Goal: Contribute content: Add original content to the website for others to see

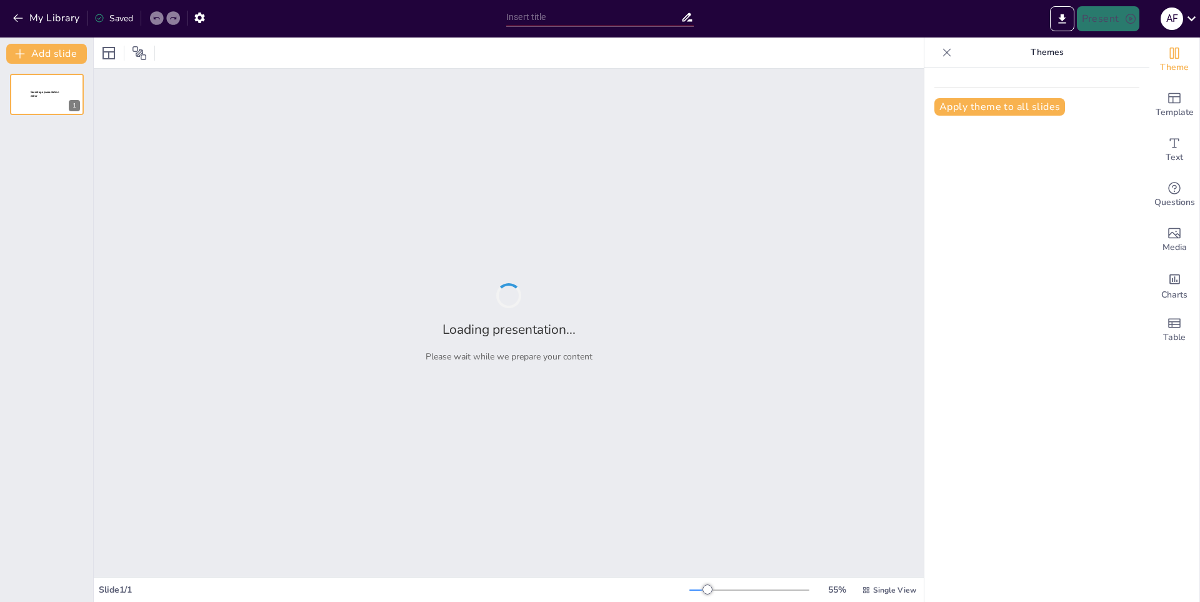
type input "Stray Kids: Análisis de su Discografía"
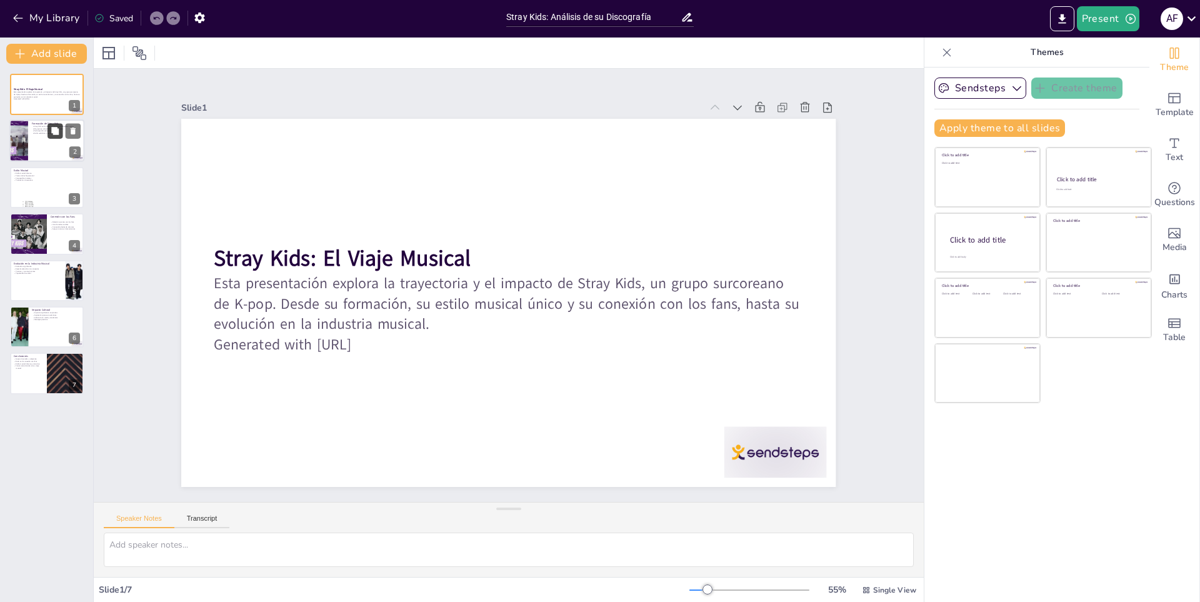
click at [63, 131] on button at bounding box center [55, 131] width 15 height 15
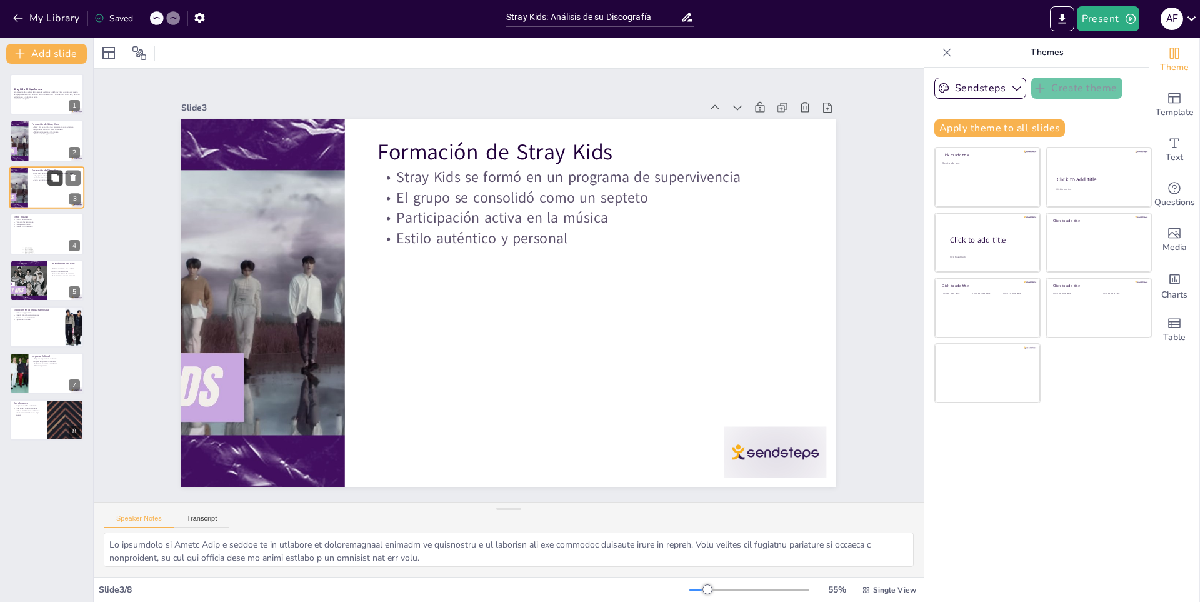
click at [52, 182] on icon at bounding box center [55, 177] width 9 height 9
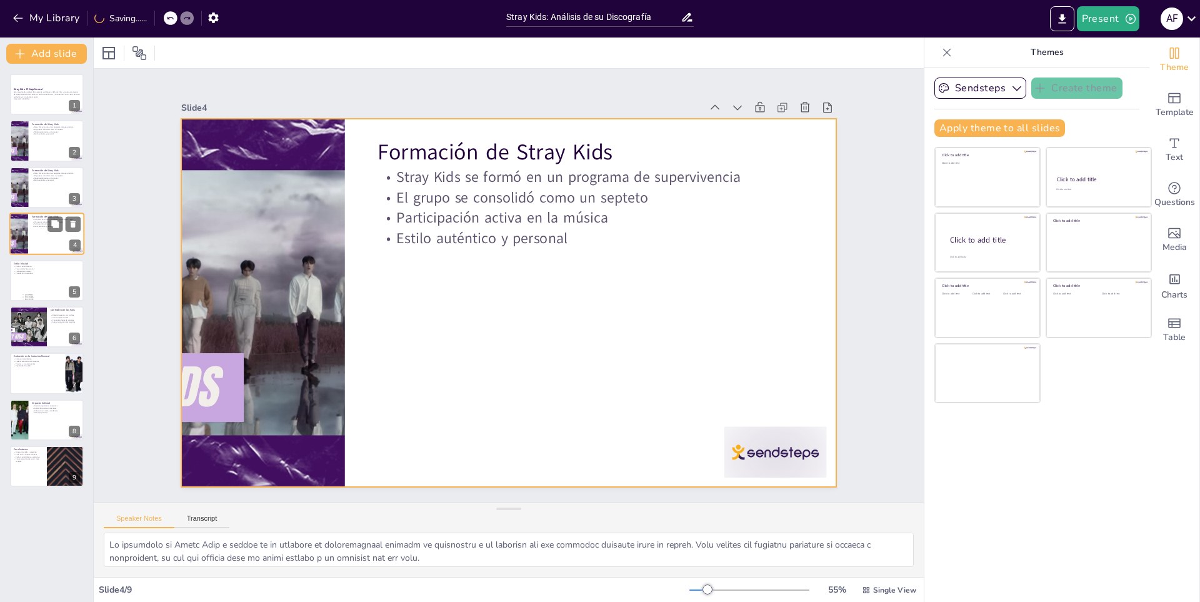
click at [58, 244] on div at bounding box center [46, 234] width 75 height 43
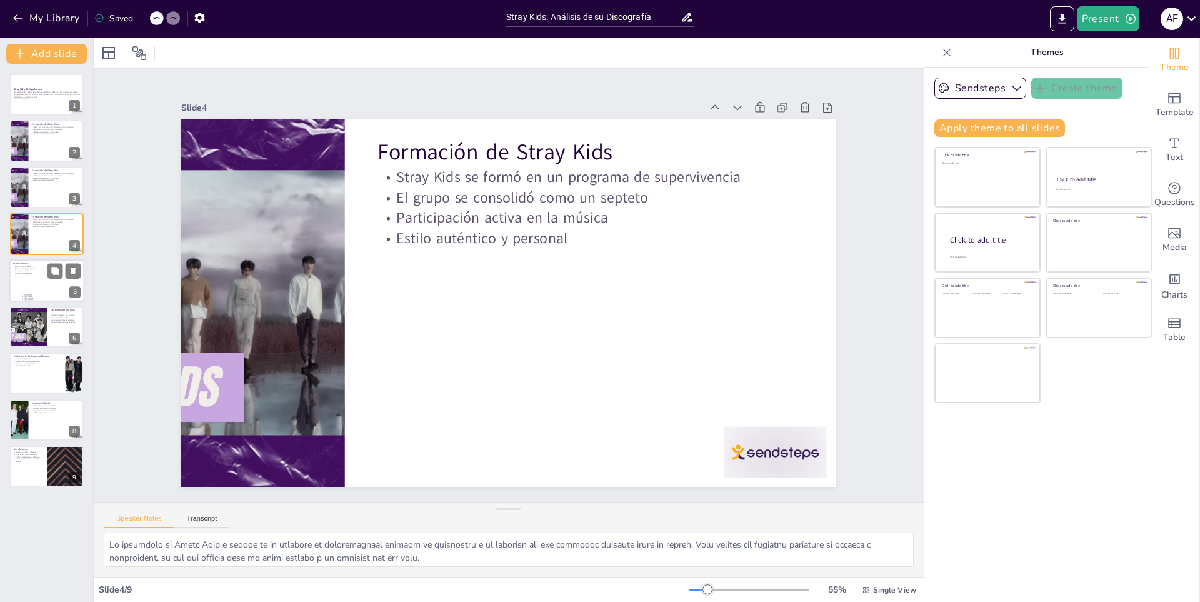
click at [33, 286] on div at bounding box center [46, 280] width 75 height 43
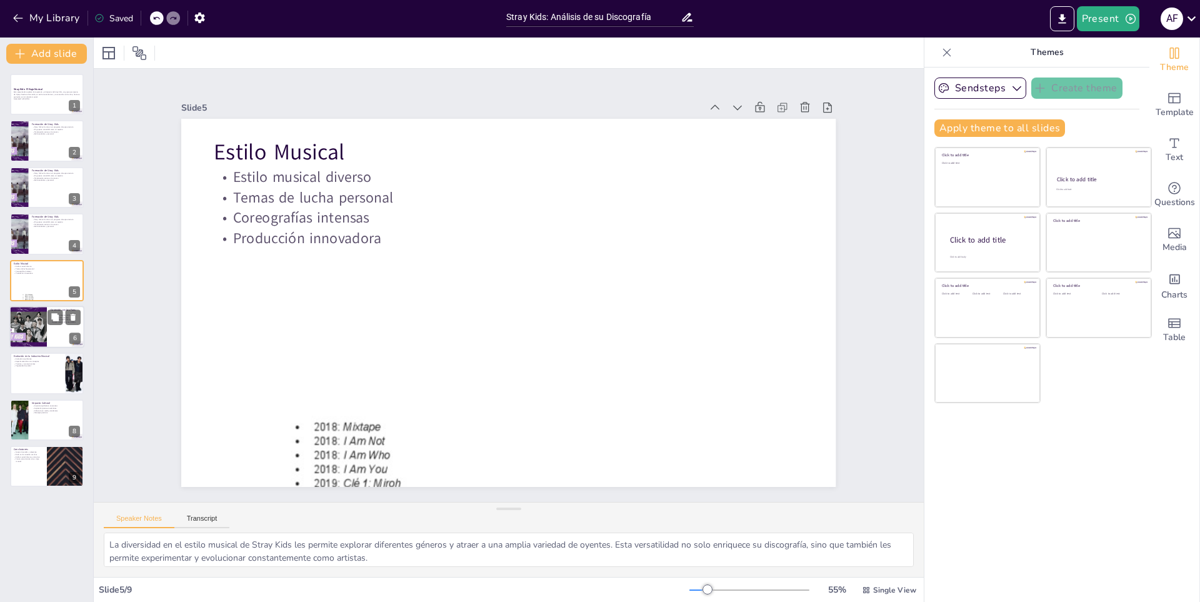
click at [38, 322] on div at bounding box center [28, 327] width 64 height 43
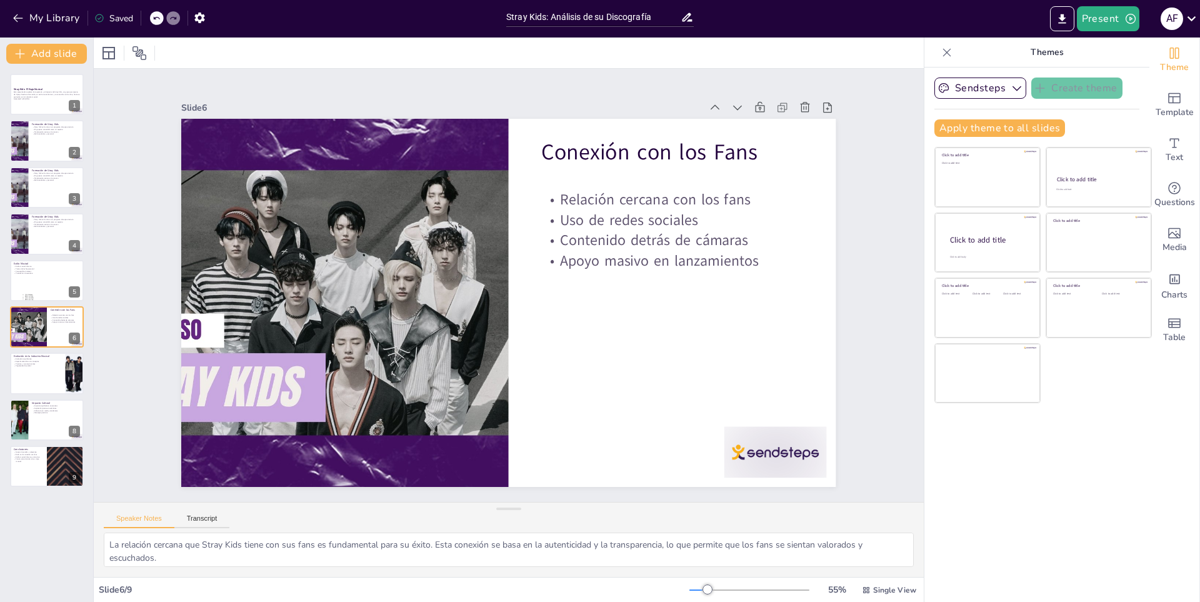
click at [46, 349] on div "Stray Kids: El Viaje Musical Esta presentación explora la trayectoria y el impa…" at bounding box center [46, 280] width 93 height 413
click at [35, 373] on div at bounding box center [46, 374] width 75 height 43
type textarea "La evolución significativa de Stray Kids desde su debut es un indicador de su a…"
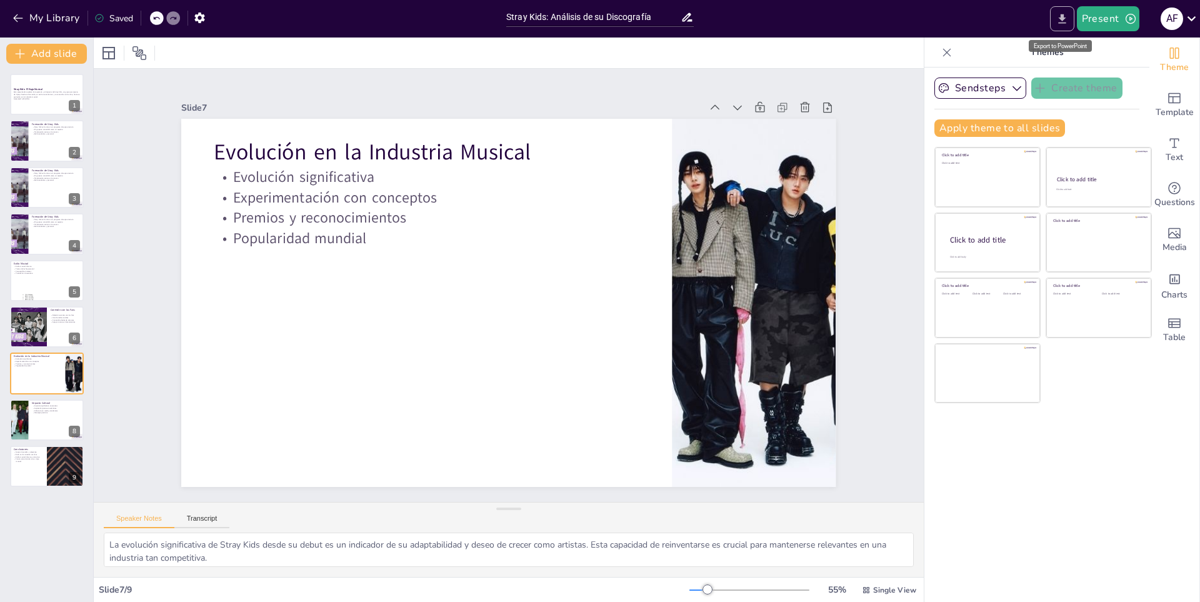
click at [1052, 8] on button "Export to PowerPoint" at bounding box center [1062, 18] width 24 height 25
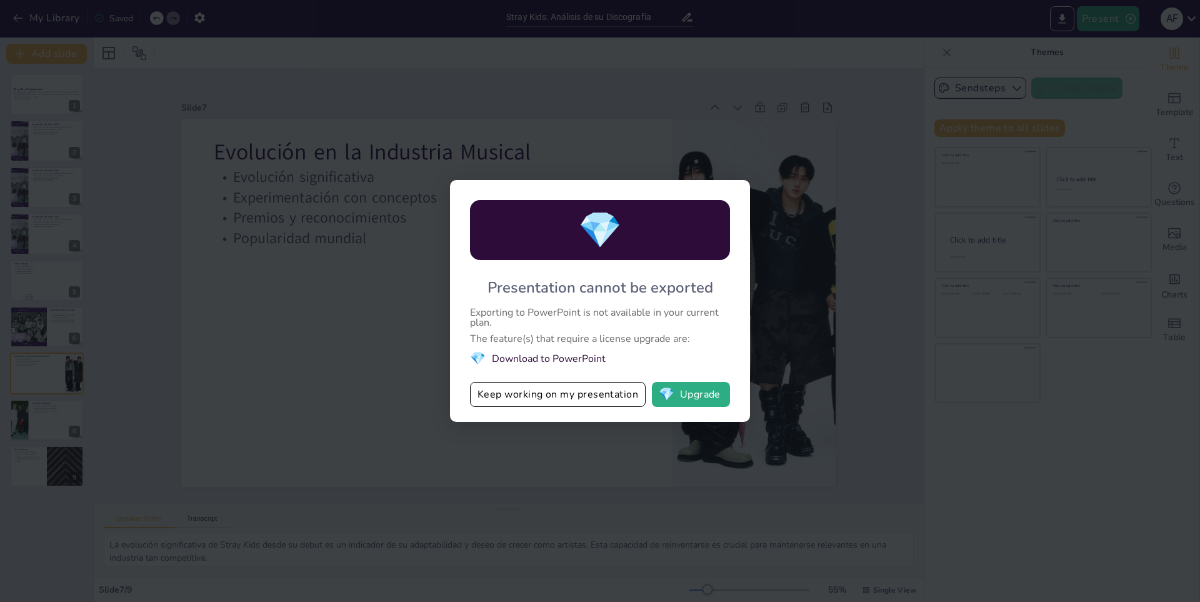
drag, startPoint x: 540, startPoint y: 451, endPoint x: 558, endPoint y: 424, distance: 32.9
click at [551, 440] on div "💎 Presentation cannot be exported Exporting to PowerPoint is not available in y…" at bounding box center [600, 301] width 1200 height 602
click at [565, 393] on button "Keep working on my presentation" at bounding box center [558, 394] width 176 height 25
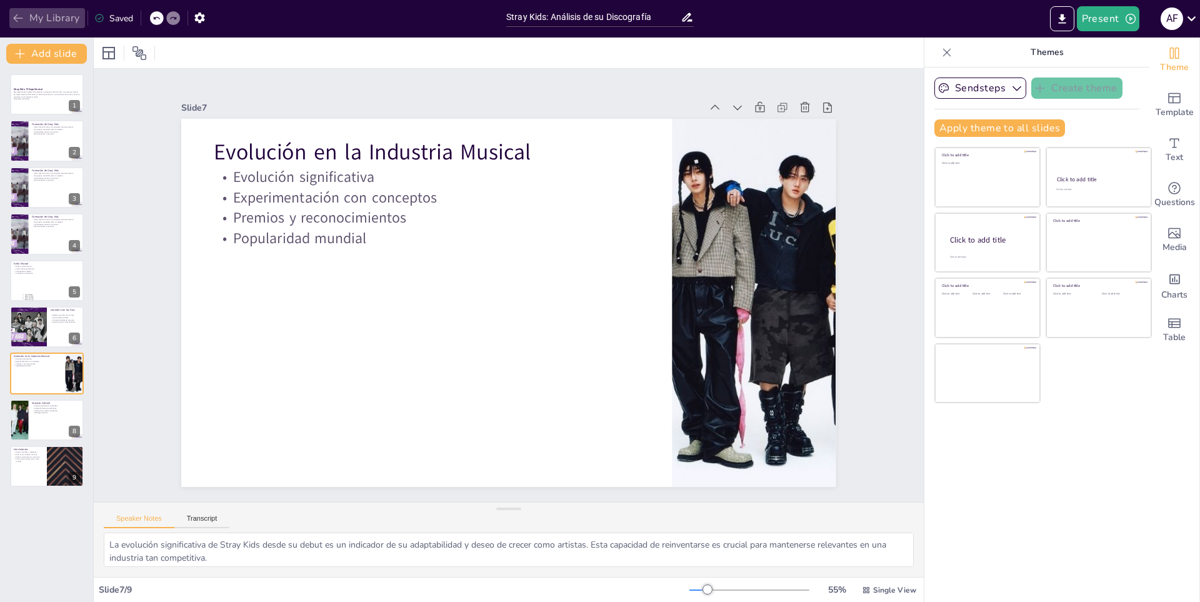
click at [33, 24] on button "My Library" at bounding box center [47, 18] width 76 height 20
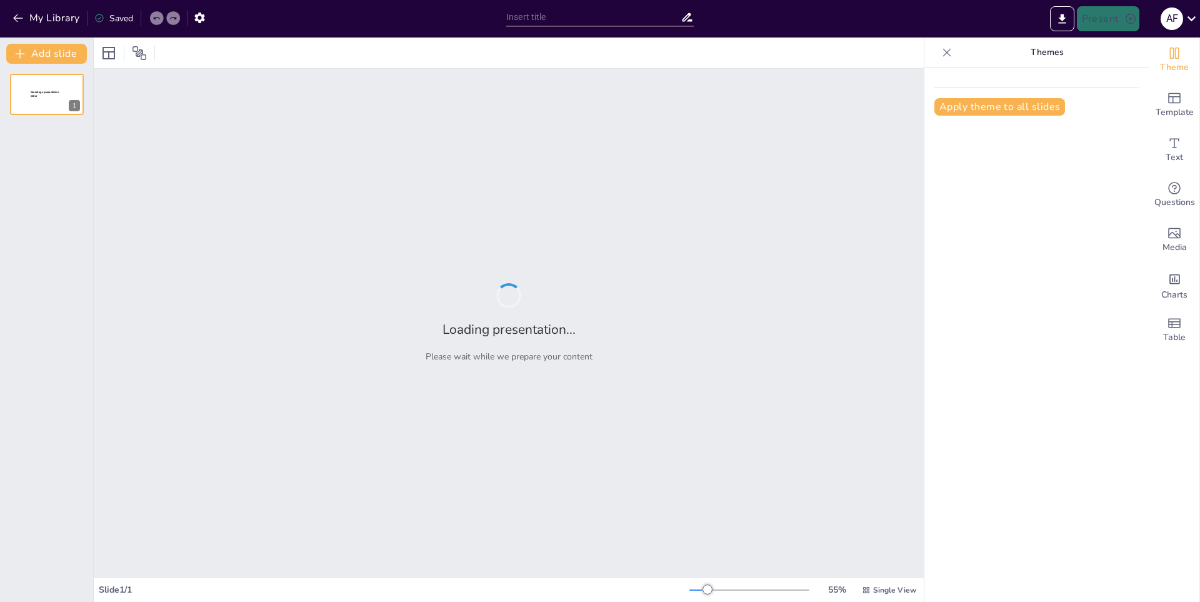
type input "BLACKPINK: Estilo y Moda en la Música K-Pop"
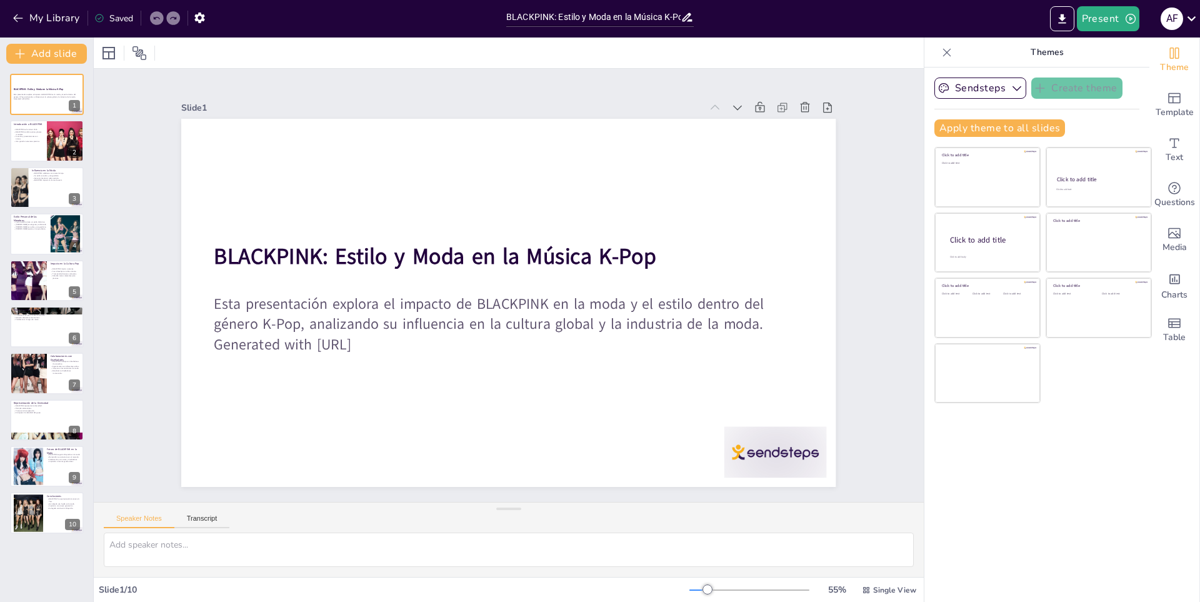
click at [14, 7] on div "My Library Saved" at bounding box center [105, 17] width 211 height 23
click at [14, 11] on button "My Library" at bounding box center [47, 18] width 76 height 20
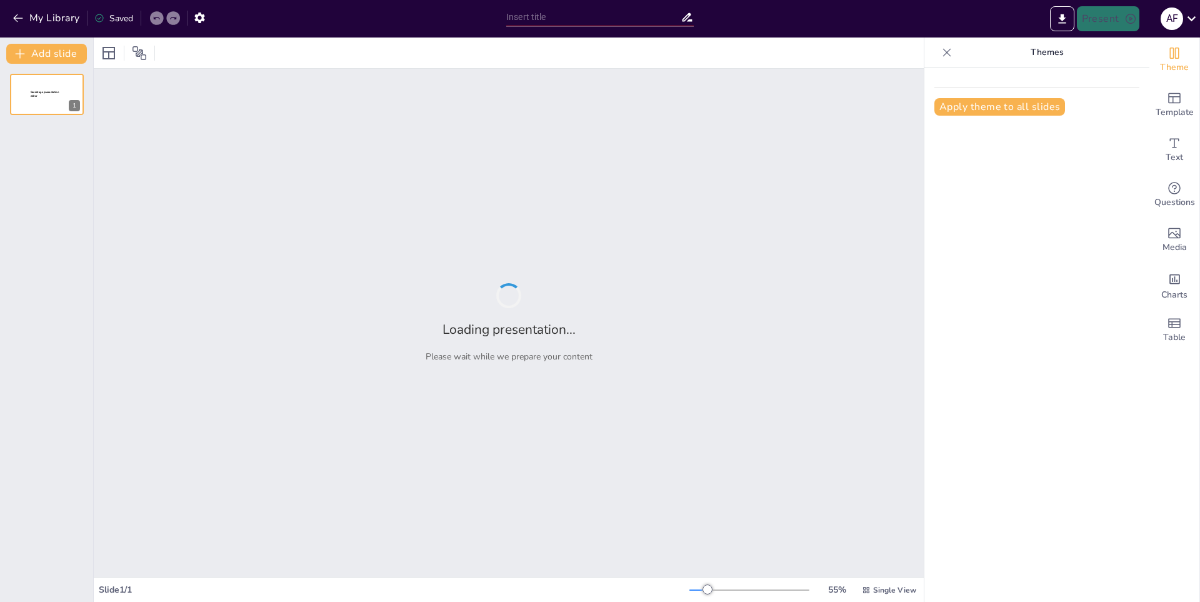
type input "La Discografía de Stray Kids: Álbumes y Éxitos"
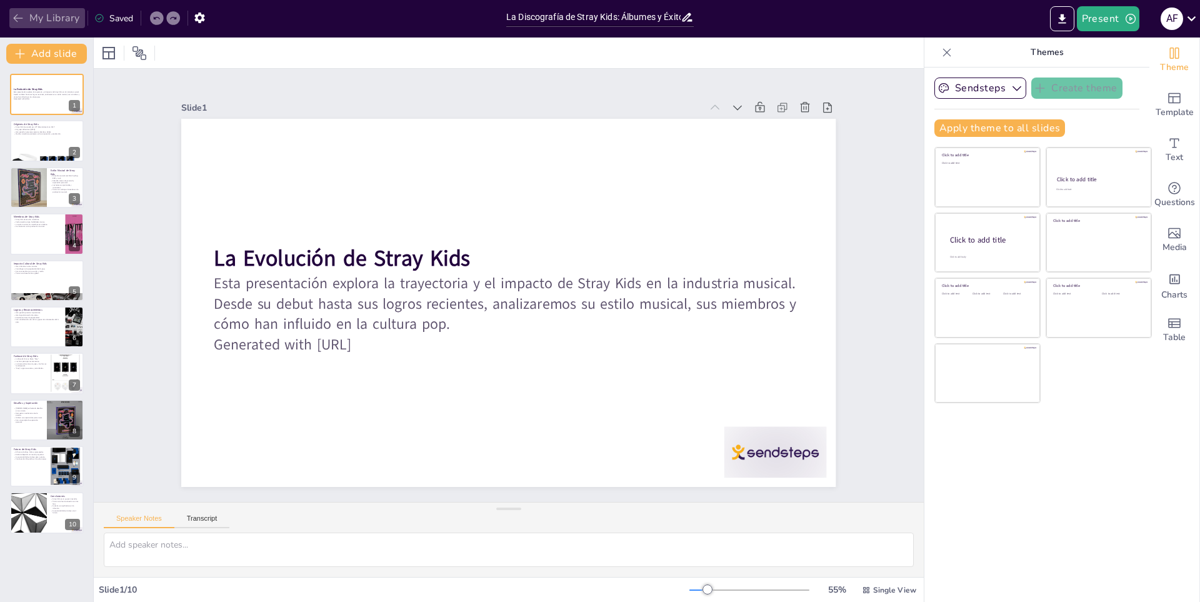
click at [22, 18] on icon "button" at bounding box center [17, 18] width 9 height 8
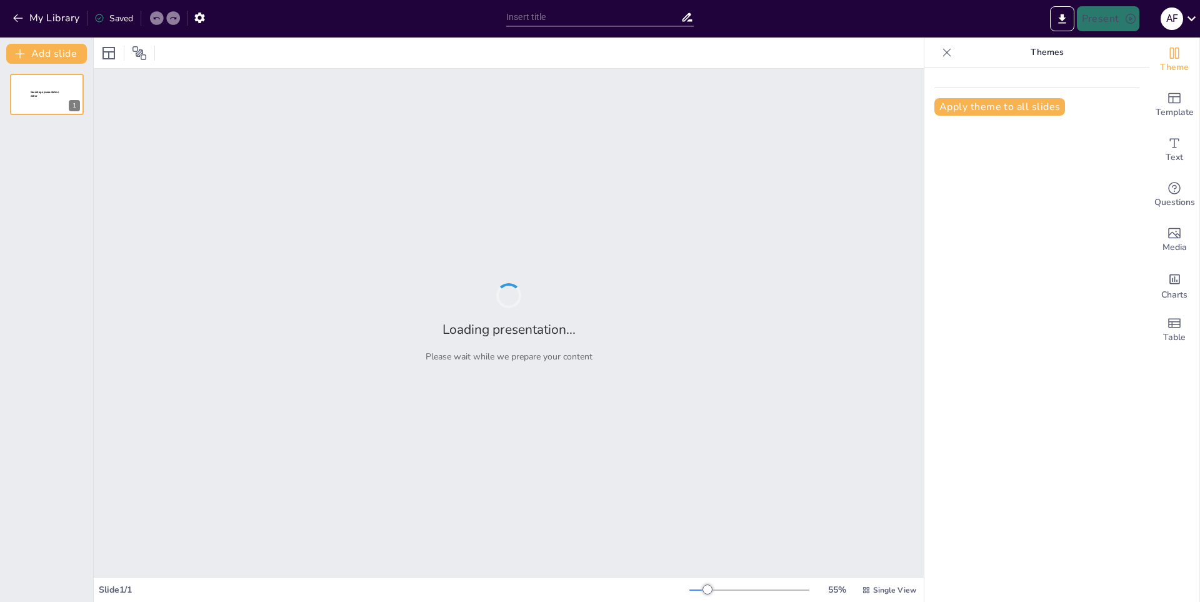
type input "Impacto de Adam Sandler en la Comedia Moderna"
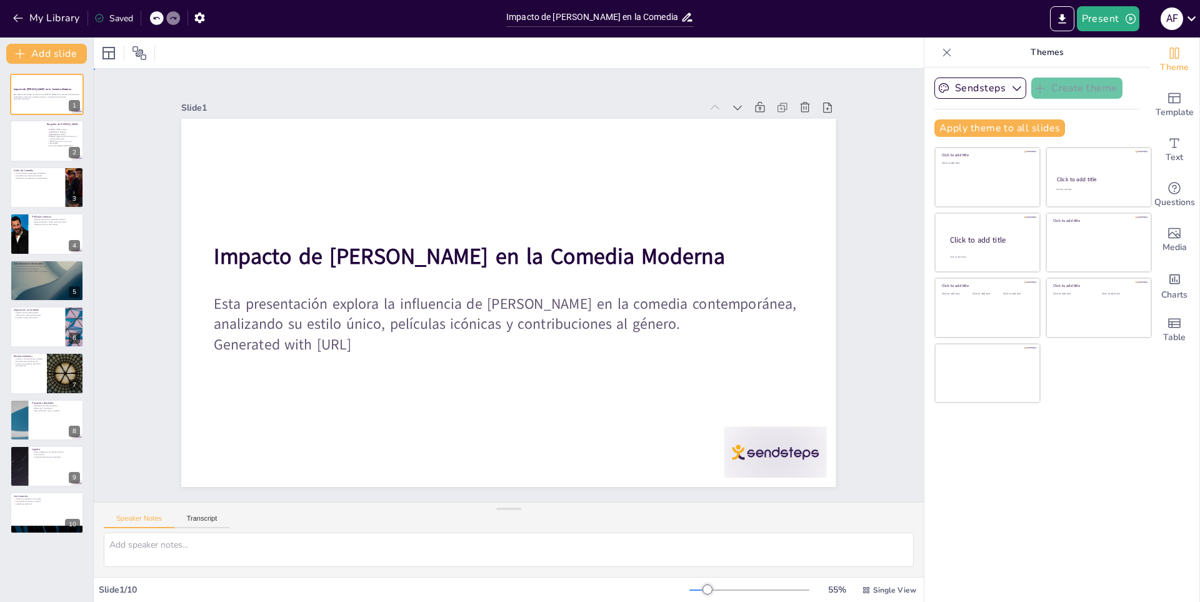
click at [883, 119] on div "Slide 1 Impacto de Adam Sandler en la Comedia Moderna Esta presentación explora…" at bounding box center [509, 285] width 936 height 790
click at [28, 16] on button "My Library" at bounding box center [47, 18] width 76 height 20
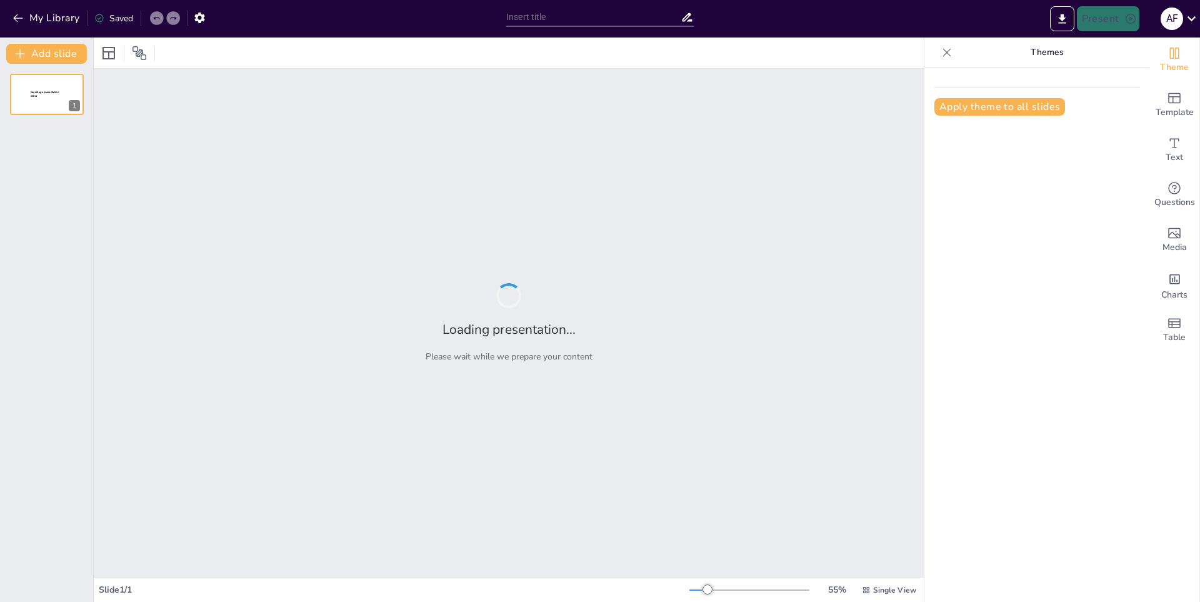
type input "Representación Femenina en el K-Pop: Las Guerreras que Inspiran"
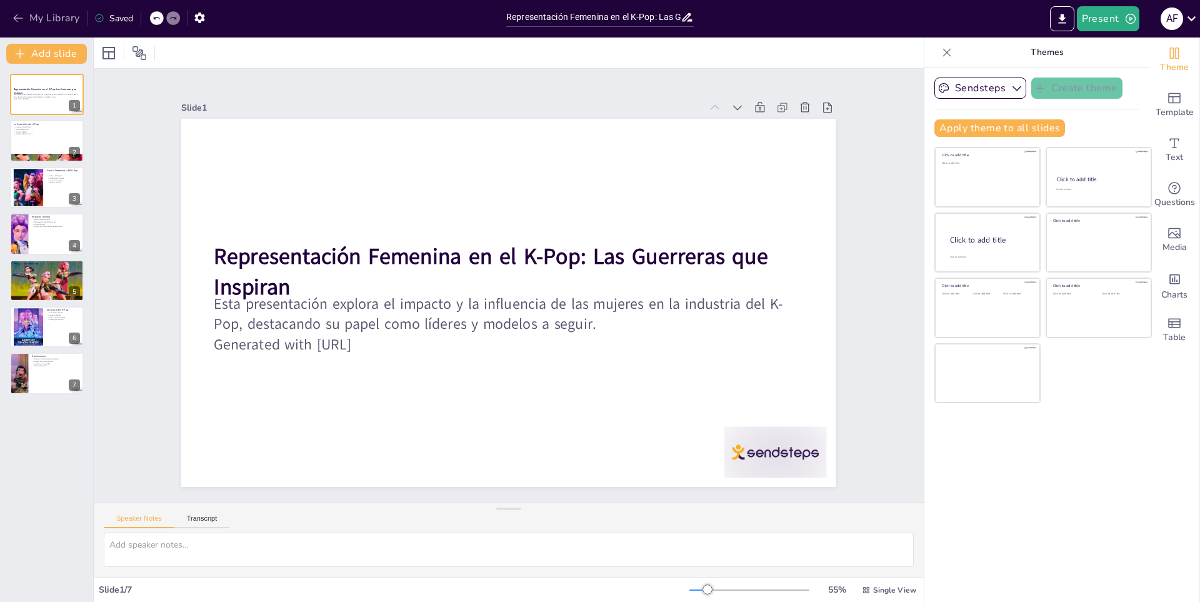
click at [23, 17] on icon "button" at bounding box center [18, 18] width 13 height 13
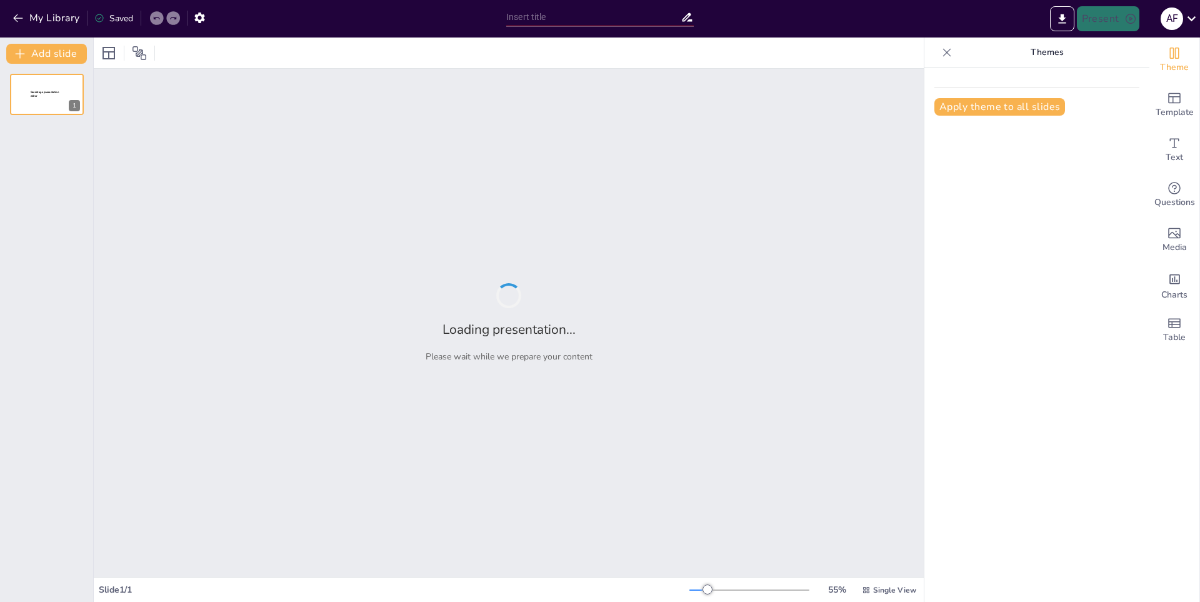
type input "La Fanbase de Twice: Estrategias y Dinámicas"
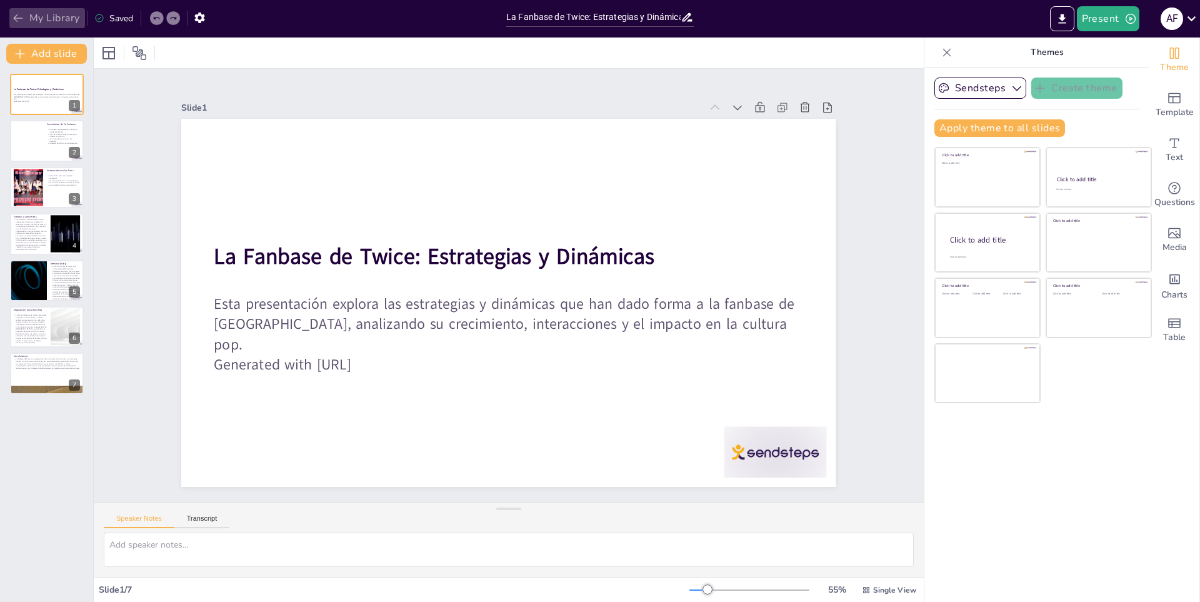
click at [39, 19] on button "My Library" at bounding box center [47, 18] width 76 height 20
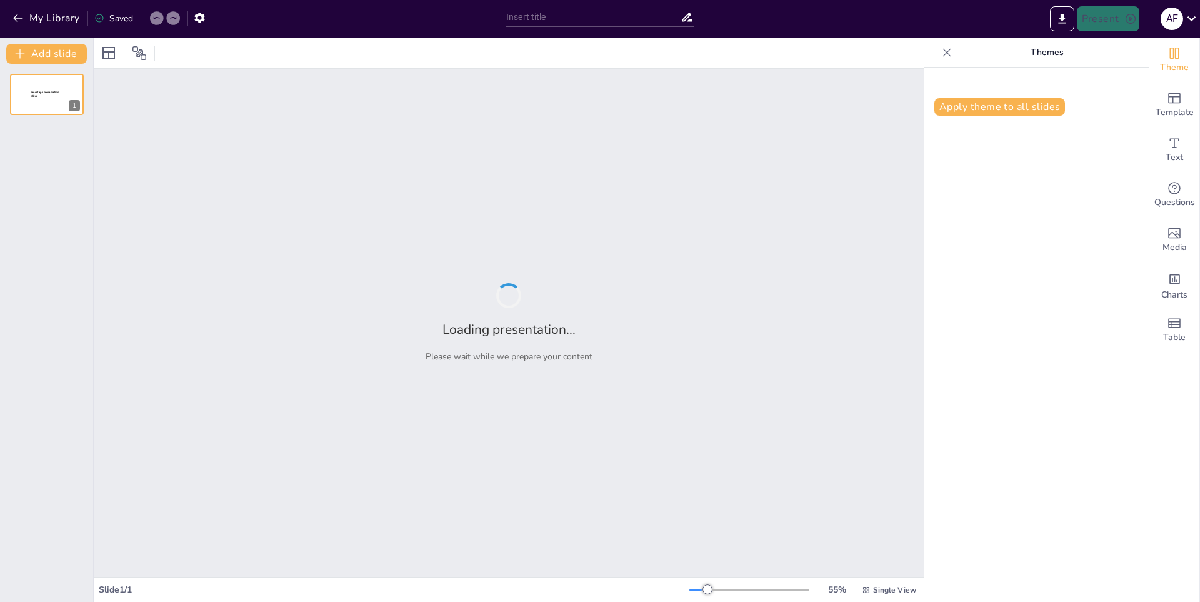
type input "Twice: Estrategias de Éxito en la Industria Musical"
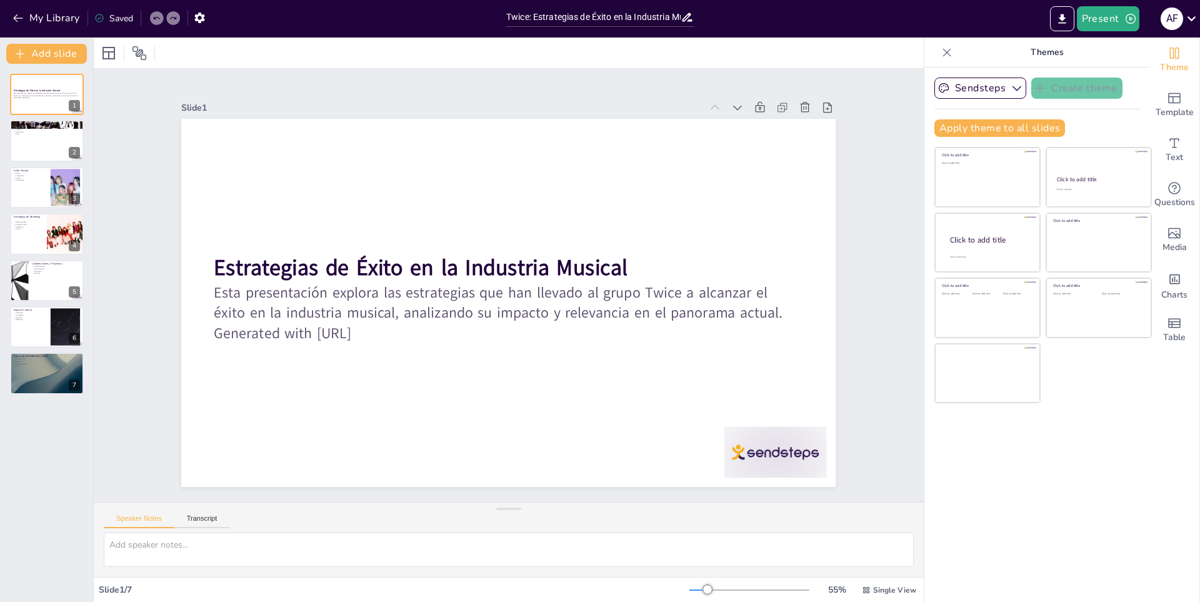
click at [1045, 555] on div "Sendsteps Create theme Apply theme to all slides Click to add title Click to ad…" at bounding box center [1037, 335] width 225 height 535
click at [17, 16] on icon "button" at bounding box center [17, 18] width 9 height 8
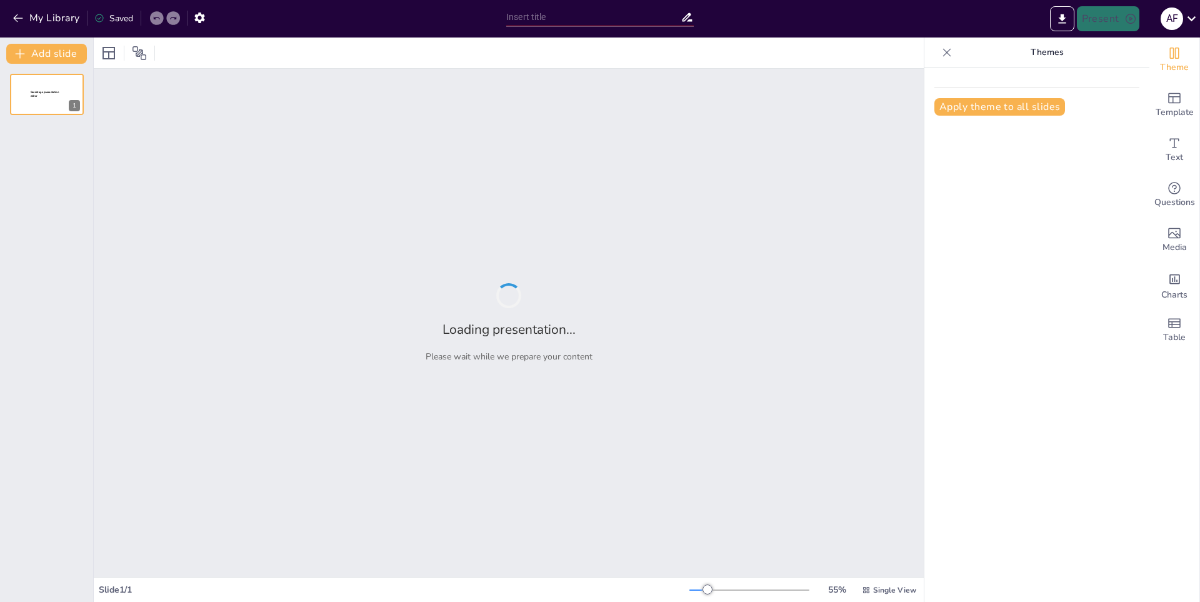
type input "Influencia [PERSON_NAME] en la Cultura Pop"
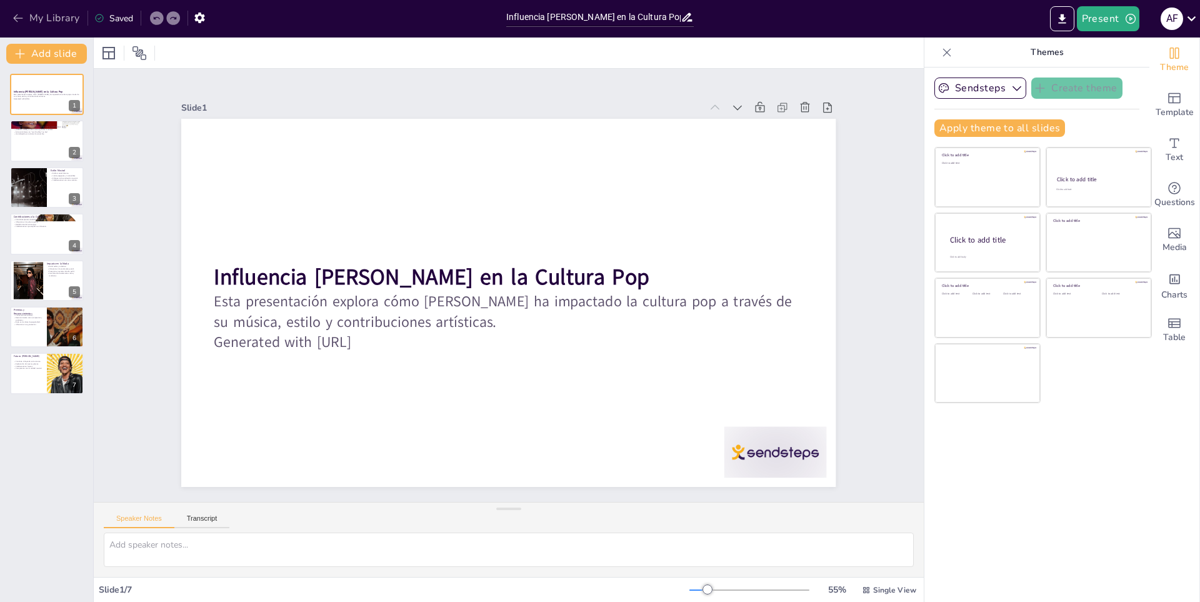
click at [14, 24] on button "My Library" at bounding box center [47, 18] width 76 height 20
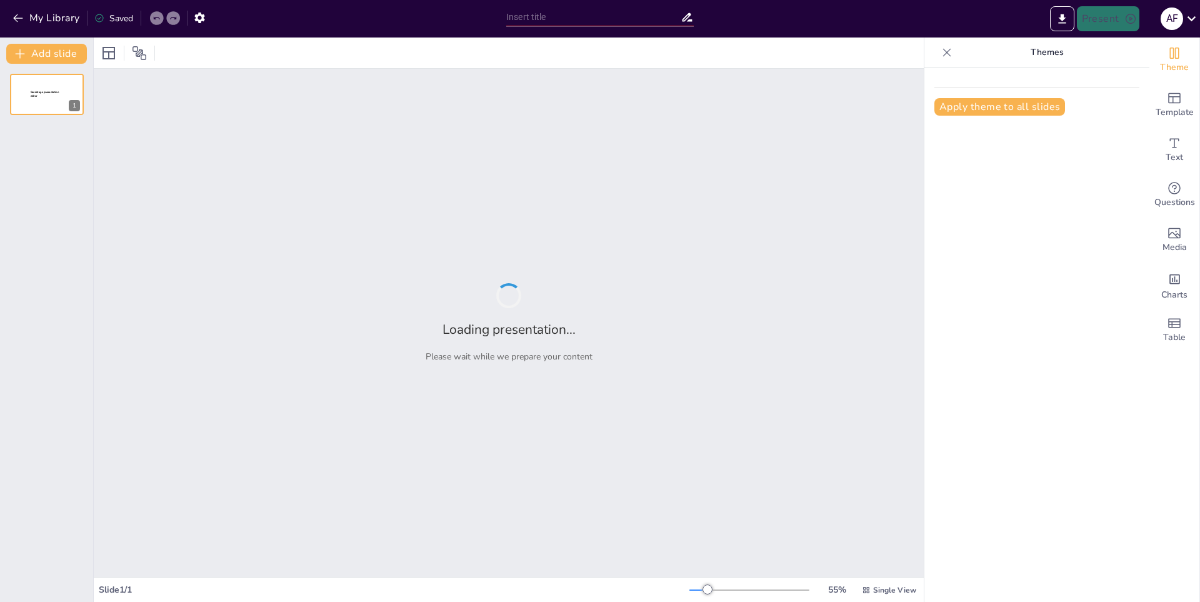
type input "Sendaya: Retos y Oportunidades en el Futuro"
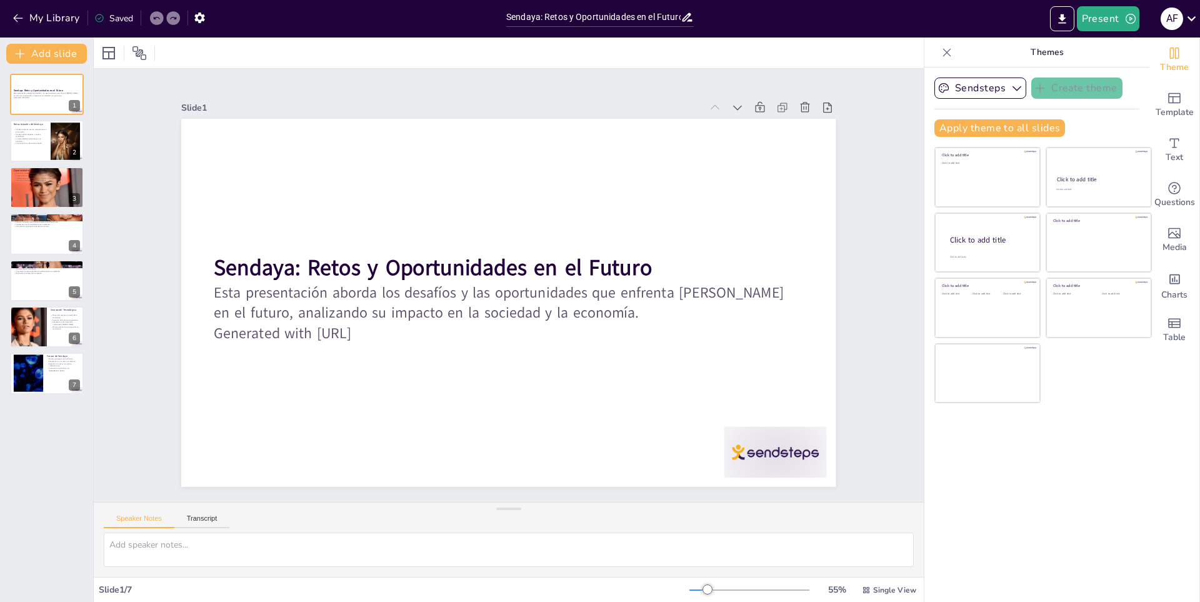
click at [1031, 445] on div "Sendsteps Create theme Apply theme to all slides Click to add title Click to ad…" at bounding box center [1037, 335] width 225 height 535
click at [26, 23] on button "My Library" at bounding box center [47, 18] width 76 height 20
